Goal: Information Seeking & Learning: Learn about a topic

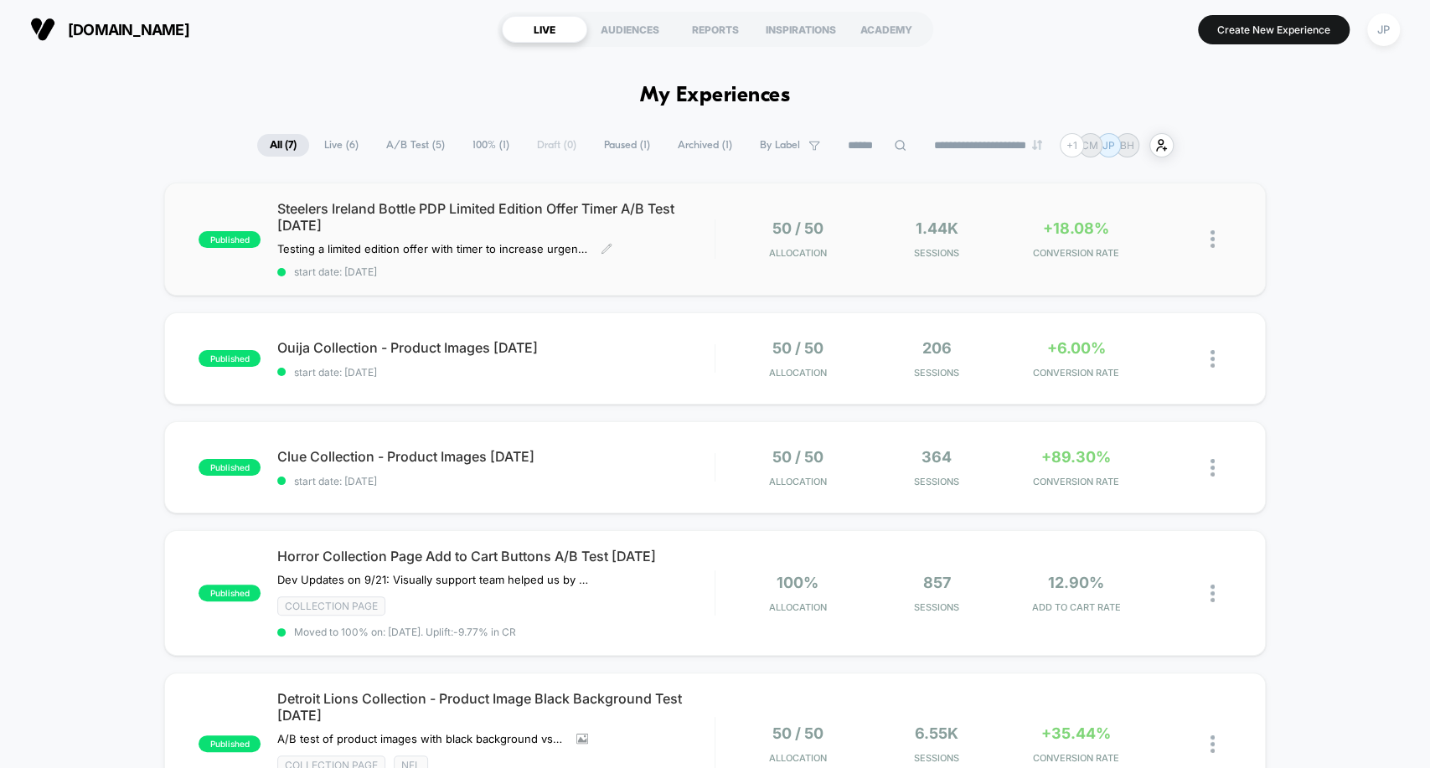
click at [650, 234] on div "Steelers Ireland Bottle PDP Limited Edition Offer Timer A/B Test [DATE] Testing…" at bounding box center [495, 239] width 436 height 78
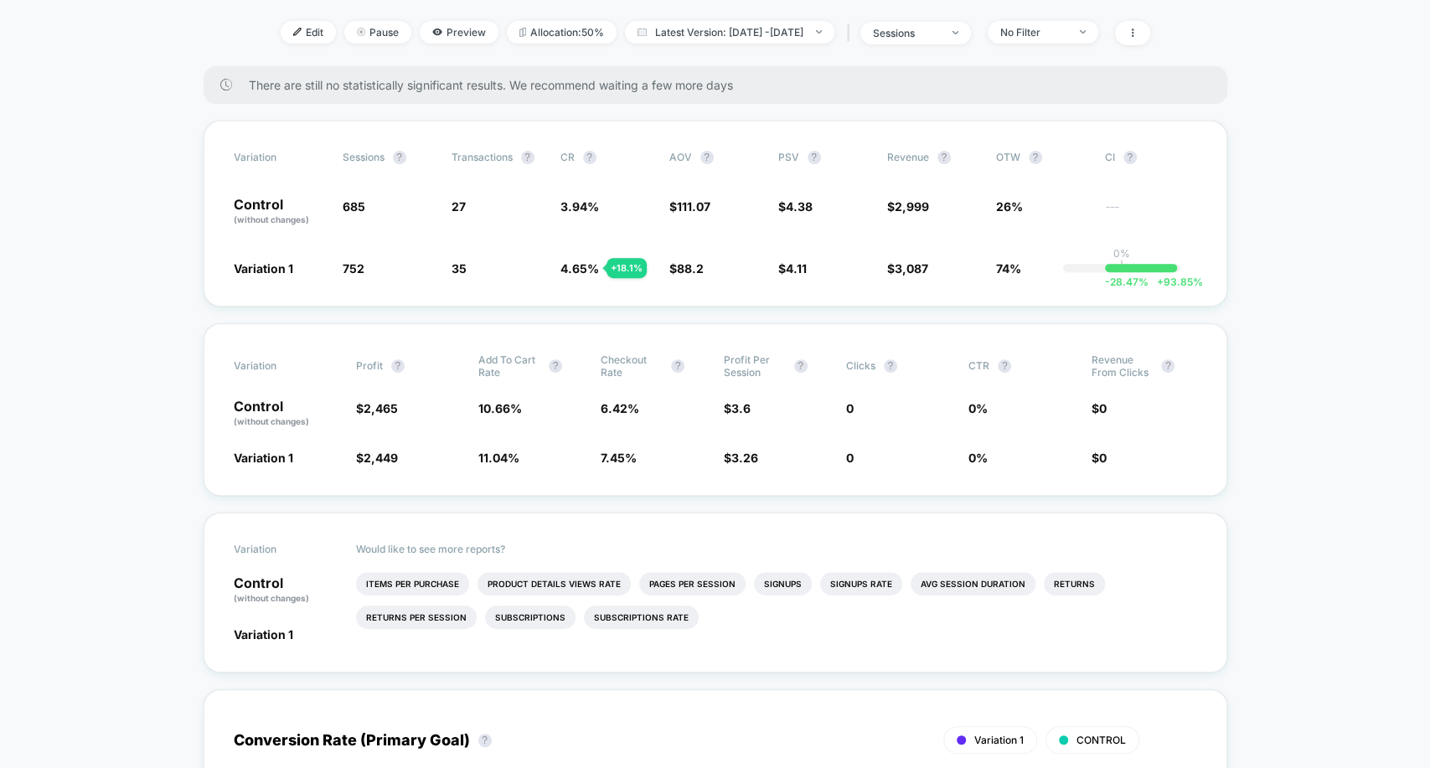
scroll to position [309, 0]
click at [1047, 515] on div "Would like to see more reports? Items Per Purchase Product Details Views Rate P…" at bounding box center [776, 594] width 841 height 158
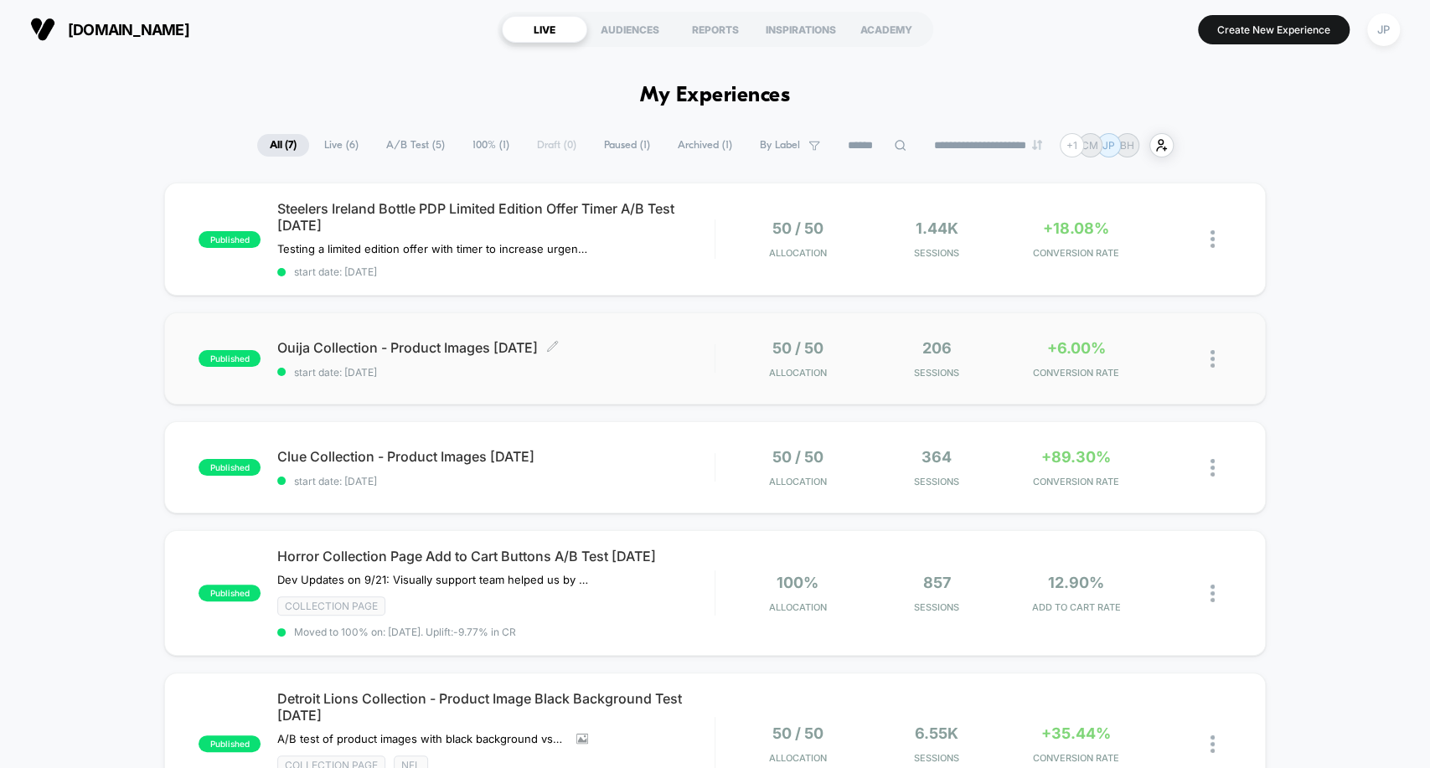
click at [652, 360] on div "Ouija Collection - Product Images [DATE] Click to edit experience details Click…" at bounding box center [495, 358] width 436 height 39
click at [657, 457] on span "Clue Collection - Product Images [DATE] Click to edit experience details" at bounding box center [495, 456] width 436 height 17
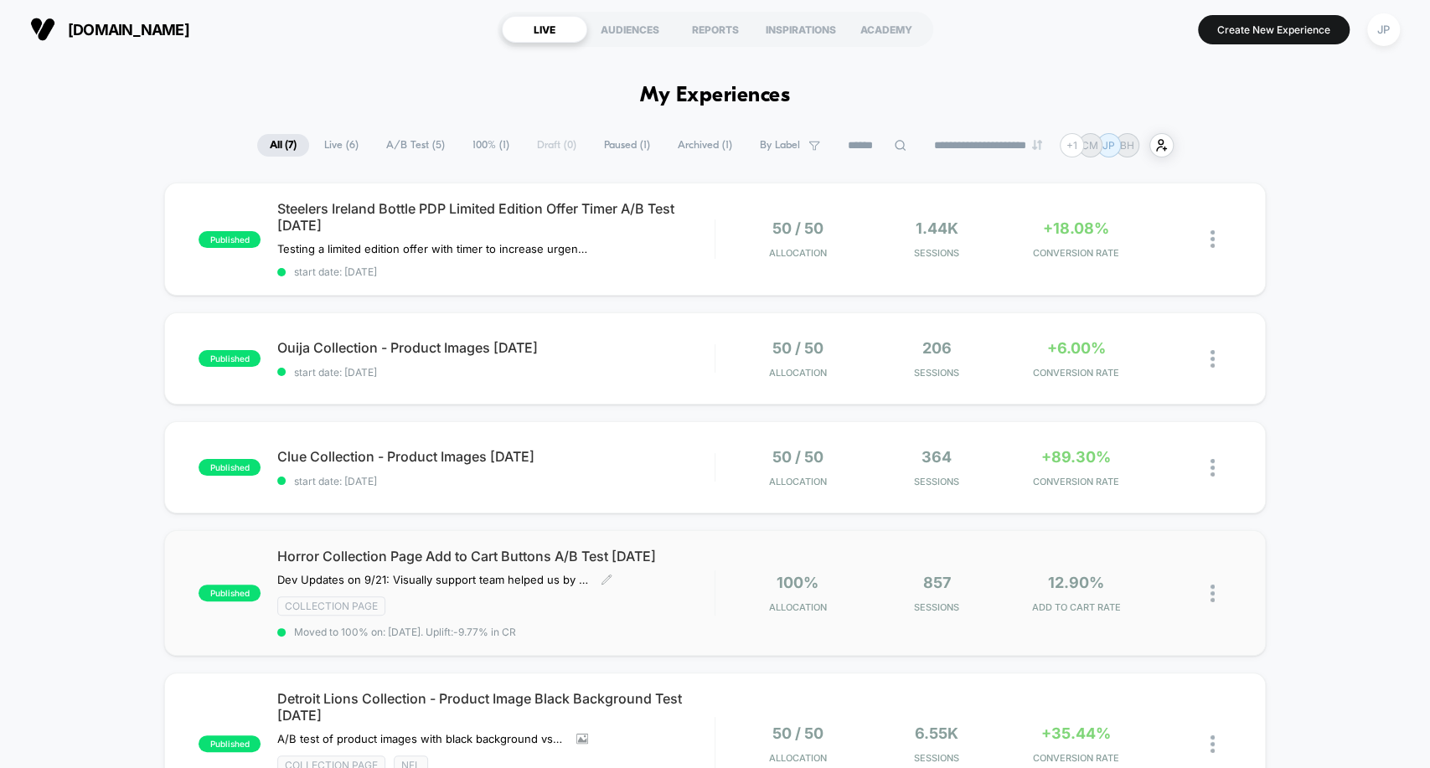
click at [677, 586] on div "Horror Collection Page Add to Cart Buttons A/B Test [DATE] Dev Updates on 9/21:…" at bounding box center [495, 593] width 436 height 90
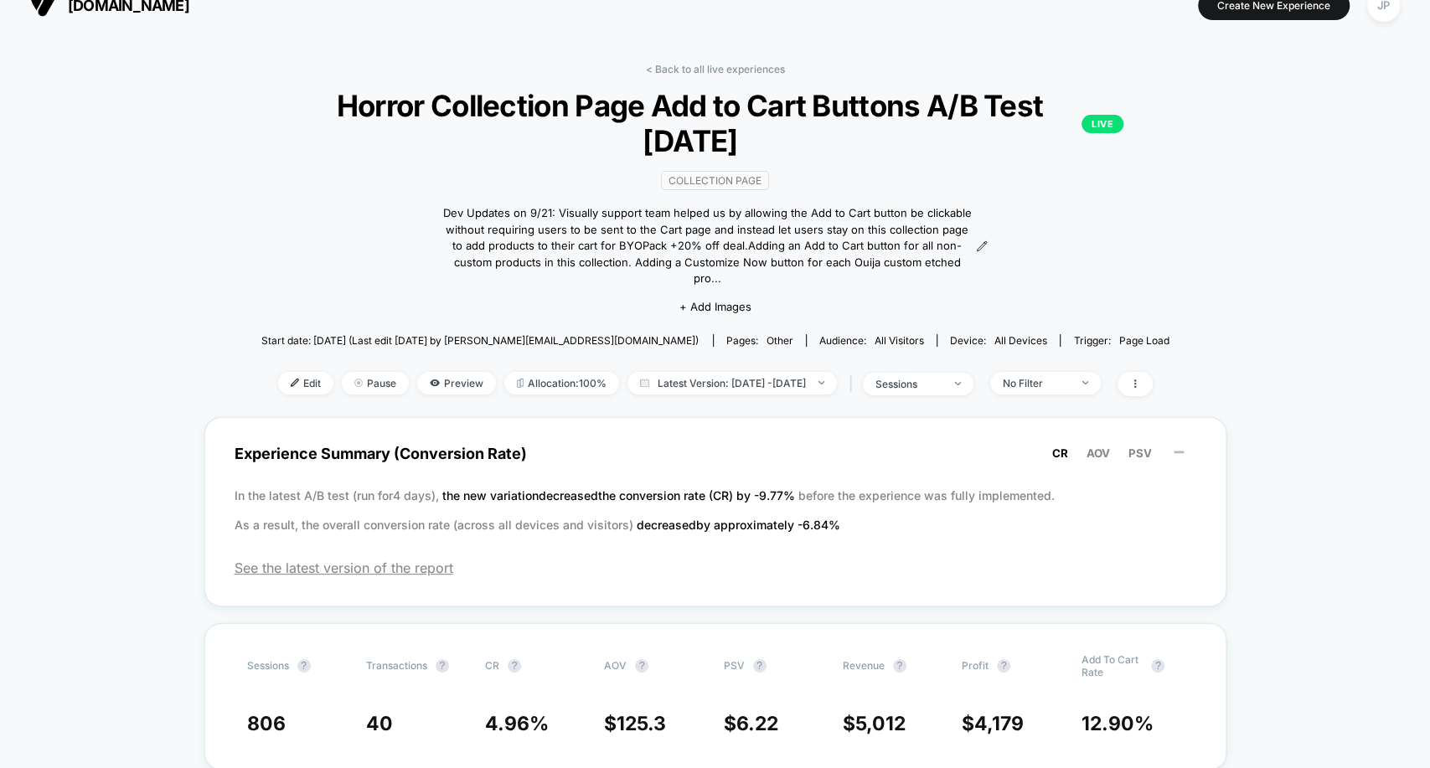
scroll to position [23, 0]
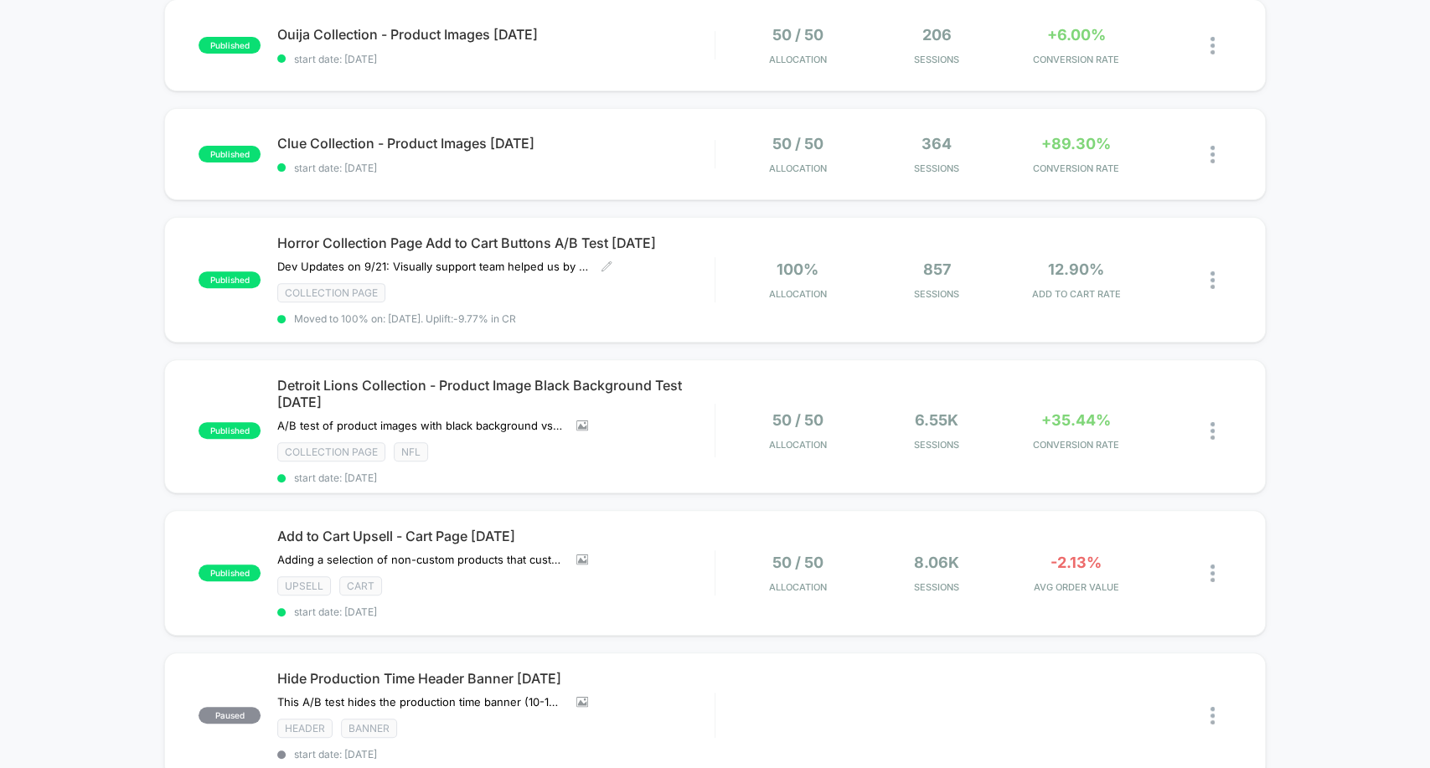
scroll to position [315, 0]
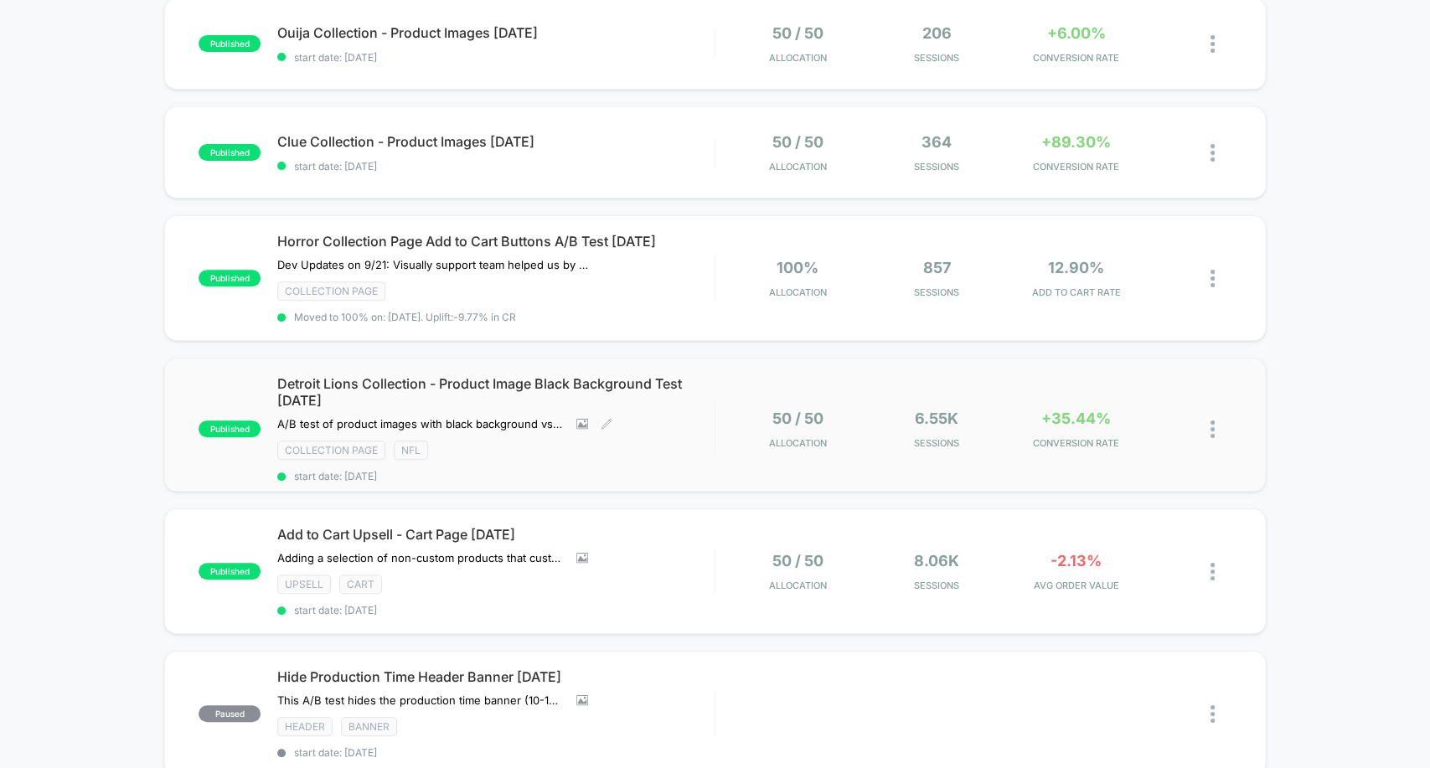
click at [691, 420] on div "Detroit Lions Collection - Product Image Black Background Test [DATE] A/B test …" at bounding box center [495, 428] width 436 height 107
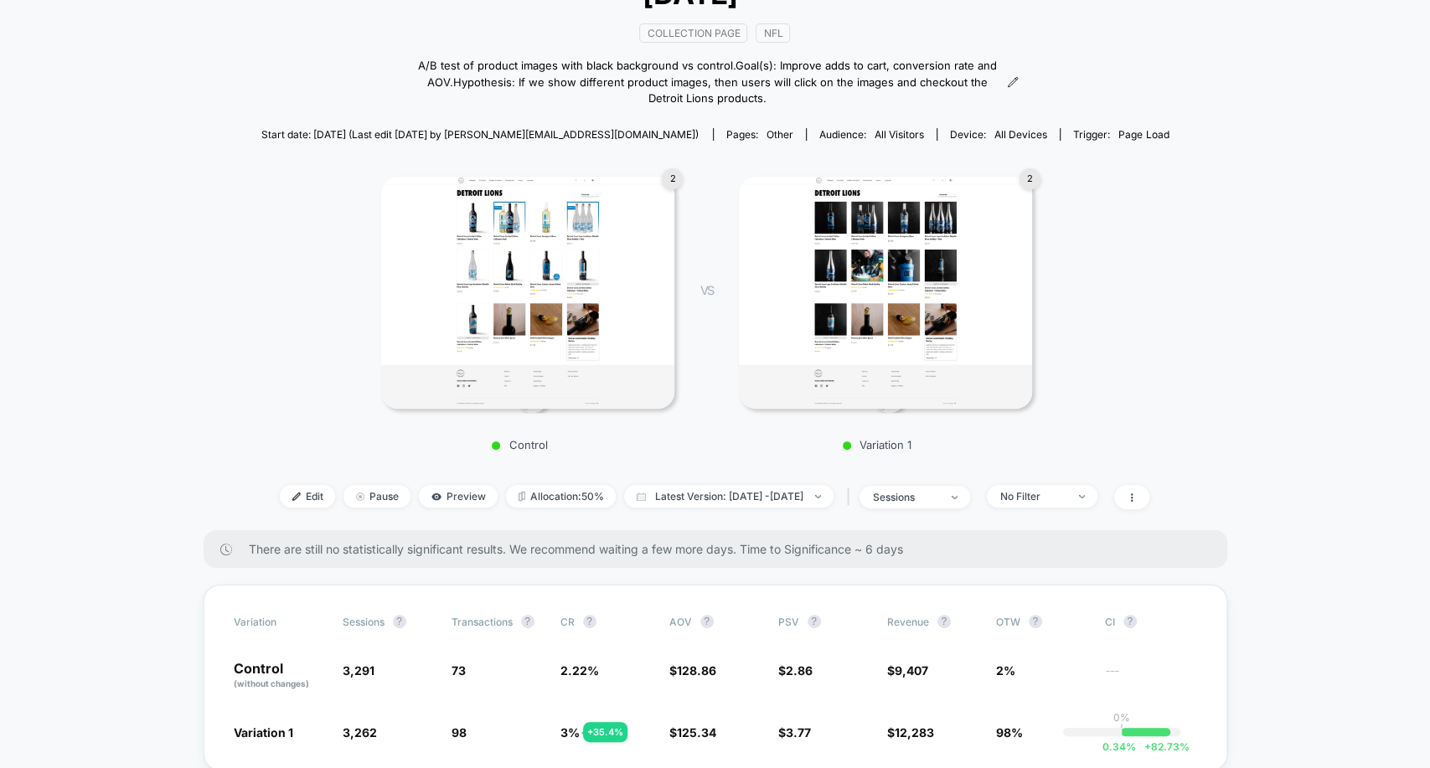
scroll to position [182, 0]
